Goal: Information Seeking & Learning: Learn about a topic

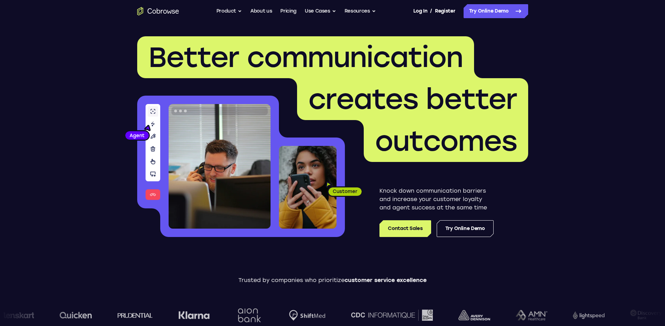
click at [554, 188] on header "Better communication creates better outcomes Customer Agent Agent Knock down co…" at bounding box center [332, 139] width 447 height 234
click at [464, 227] on link "Try Online Demo" at bounding box center [465, 228] width 57 height 17
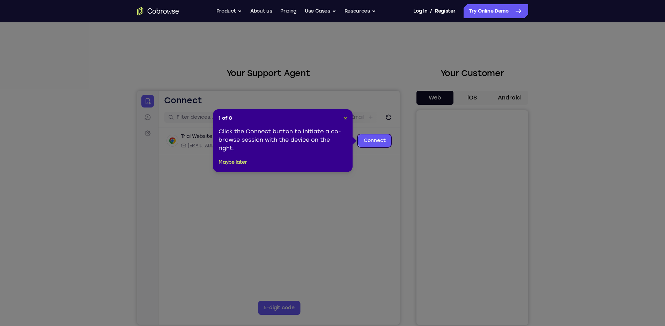
click at [345, 118] on span "×" at bounding box center [345, 118] width 3 height 6
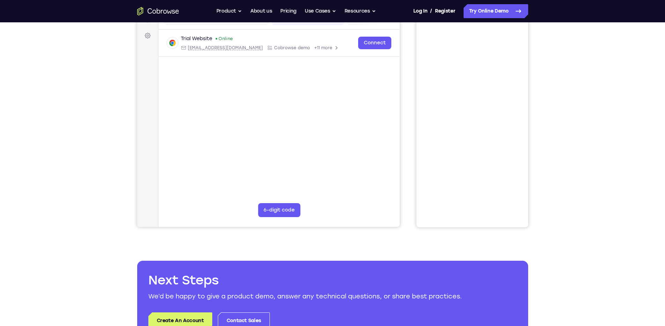
scroll to position [97, 0]
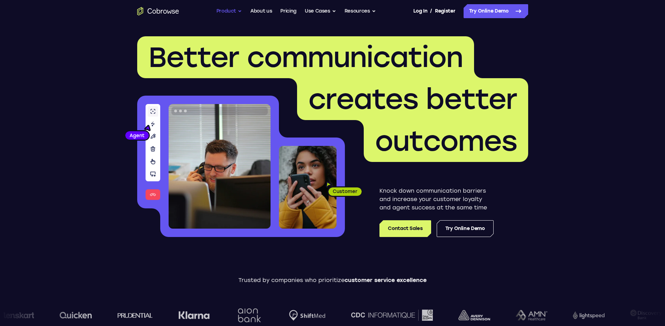
click at [239, 12] on button "Product" at bounding box center [230, 11] width 26 height 14
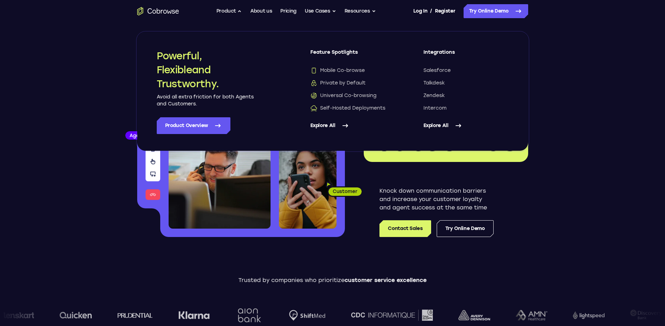
click at [555, 63] on header "Better communication creates better outcomes Customer Agent Agent Knock down co…" at bounding box center [332, 139] width 447 height 234
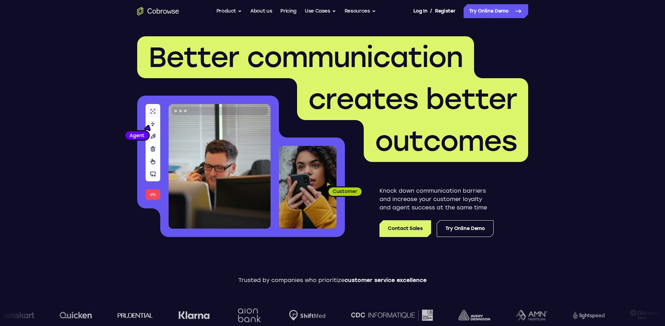
click at [321, 61] on span "Better communication" at bounding box center [305, 58] width 315 height 34
click at [374, 63] on span "Better communication" at bounding box center [305, 58] width 315 height 34
click at [348, 62] on span "Better communication" at bounding box center [305, 58] width 315 height 34
click at [335, 62] on span "Better communication" at bounding box center [305, 58] width 315 height 34
click at [362, 60] on span "Better communication" at bounding box center [305, 58] width 315 height 34
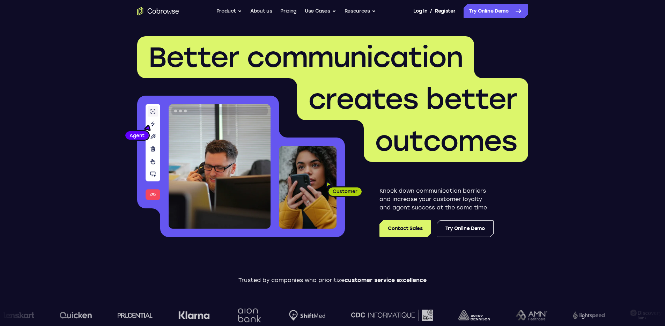
click at [378, 57] on span "Better communication" at bounding box center [305, 58] width 315 height 34
click at [352, 61] on span "Better communication" at bounding box center [305, 58] width 315 height 34
click at [349, 62] on span "Better communication" at bounding box center [305, 58] width 315 height 34
click at [341, 62] on span "Better communication" at bounding box center [305, 58] width 315 height 34
click at [367, 61] on span "Better communication" at bounding box center [305, 58] width 315 height 34
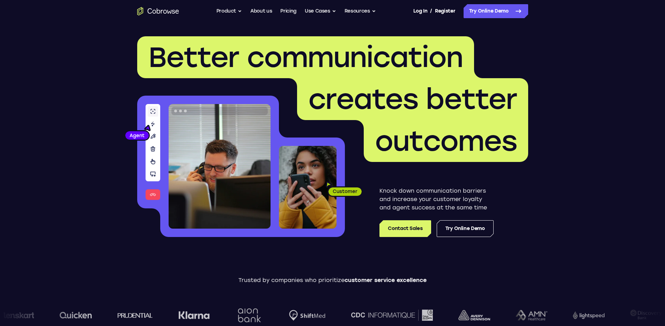
drag, startPoint x: 365, startPoint y: 101, endPoint x: 452, endPoint y: 101, distance: 86.6
click at [365, 102] on span "creates better" at bounding box center [412, 99] width 209 height 34
click at [456, 101] on span "creates better" at bounding box center [412, 99] width 209 height 34
click at [371, 109] on span "creates better" at bounding box center [412, 99] width 209 height 34
click at [372, 105] on span "creates better" at bounding box center [412, 99] width 209 height 34
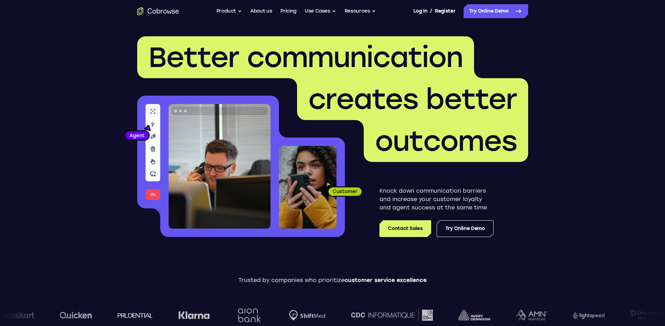
click at [460, 104] on span "creates better" at bounding box center [412, 99] width 209 height 34
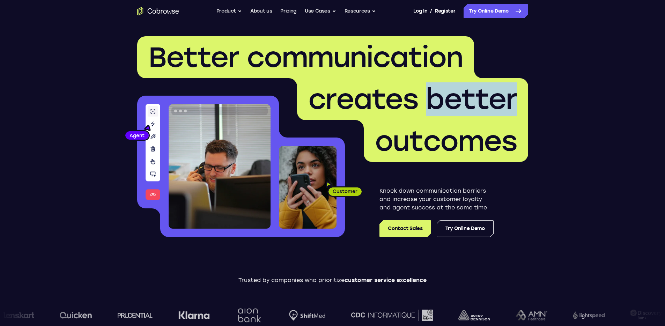
click at [460, 104] on span "creates better" at bounding box center [412, 99] width 209 height 34
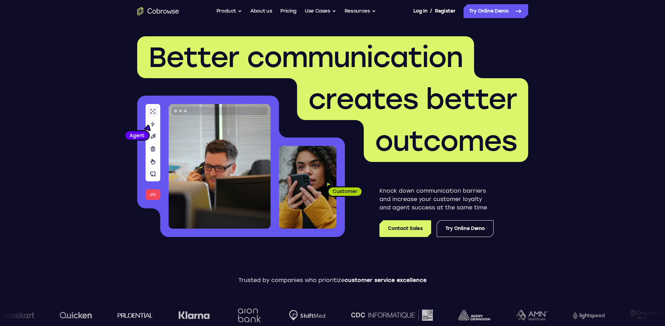
click at [367, 62] on span "Better communication" at bounding box center [305, 58] width 315 height 34
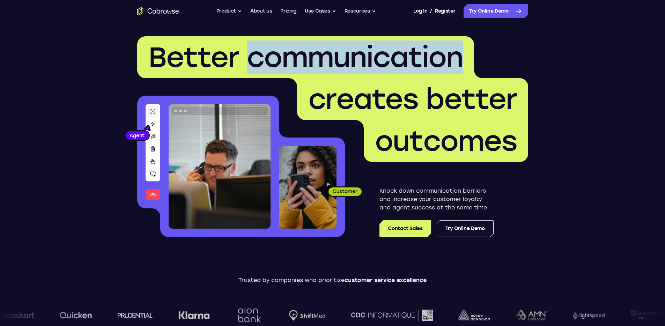
click at [366, 62] on span "Better communication" at bounding box center [305, 58] width 315 height 34
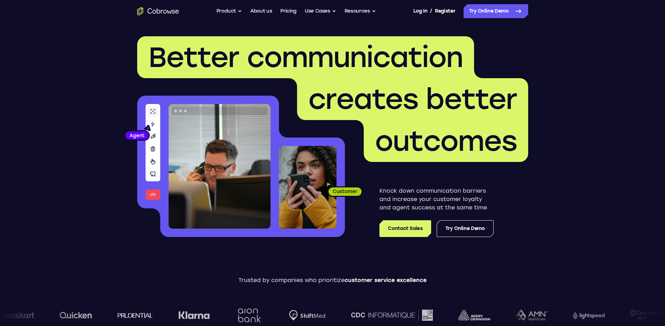
click at [208, 53] on span "Better communication" at bounding box center [305, 58] width 315 height 34
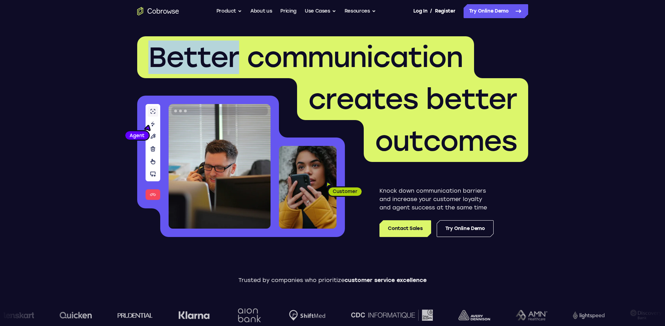
click at [208, 53] on span "Better communication" at bounding box center [305, 58] width 315 height 34
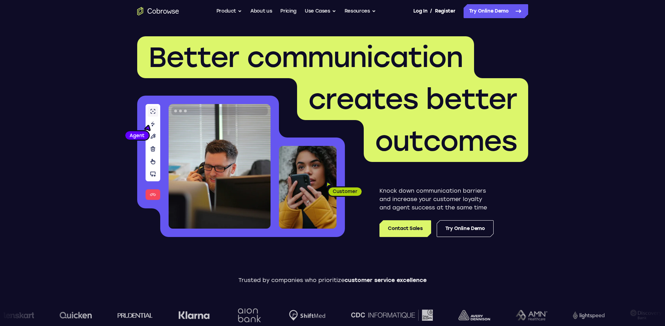
click at [327, 58] on span "Better communication" at bounding box center [305, 58] width 315 height 34
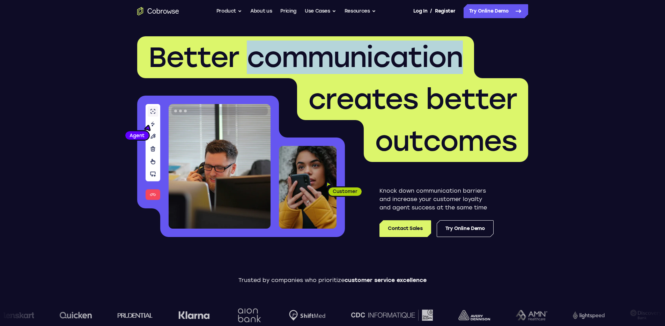
click at [327, 58] on span "Better communication" at bounding box center [305, 58] width 315 height 34
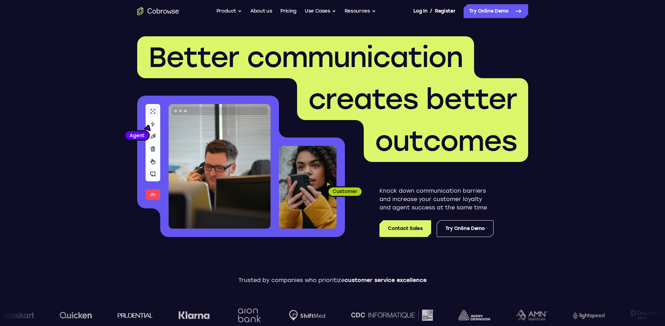
click at [375, 99] on span "creates better" at bounding box center [412, 99] width 209 height 34
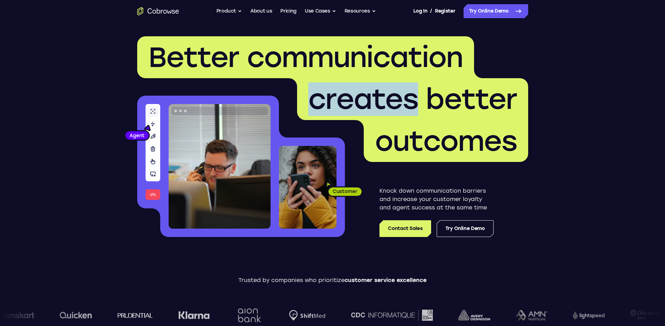
click at [375, 99] on span "creates better" at bounding box center [412, 99] width 209 height 34
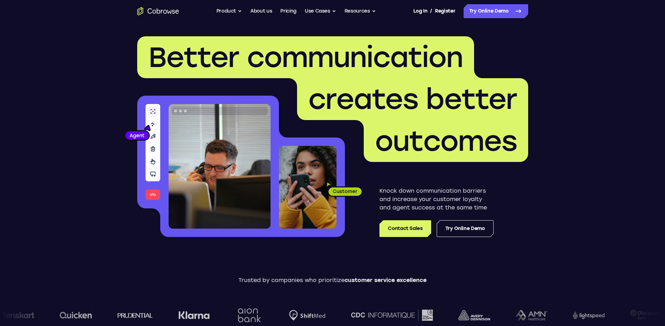
click at [450, 97] on span "creates better" at bounding box center [412, 99] width 209 height 34
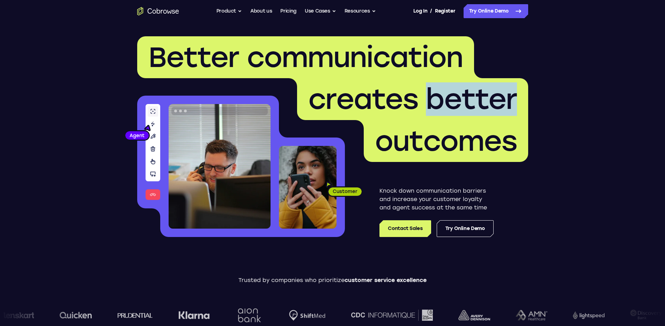
click at [450, 97] on span "creates better" at bounding box center [412, 99] width 209 height 34
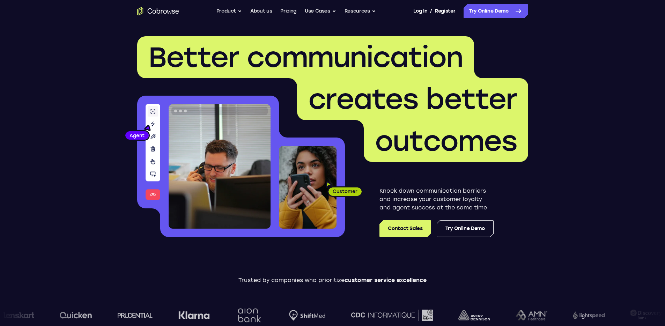
click at [418, 145] on span "outcomes" at bounding box center [446, 141] width 142 height 34
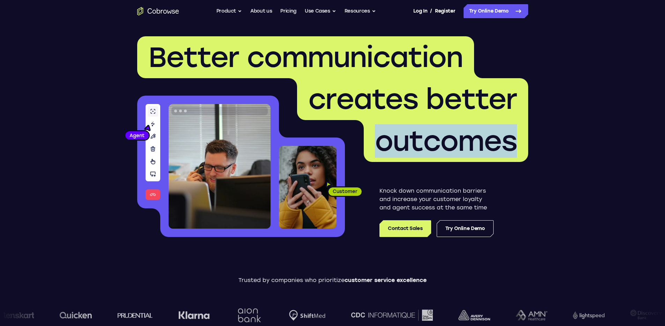
click at [418, 145] on span "outcomes" at bounding box center [446, 141] width 142 height 34
